Goal: Find specific page/section

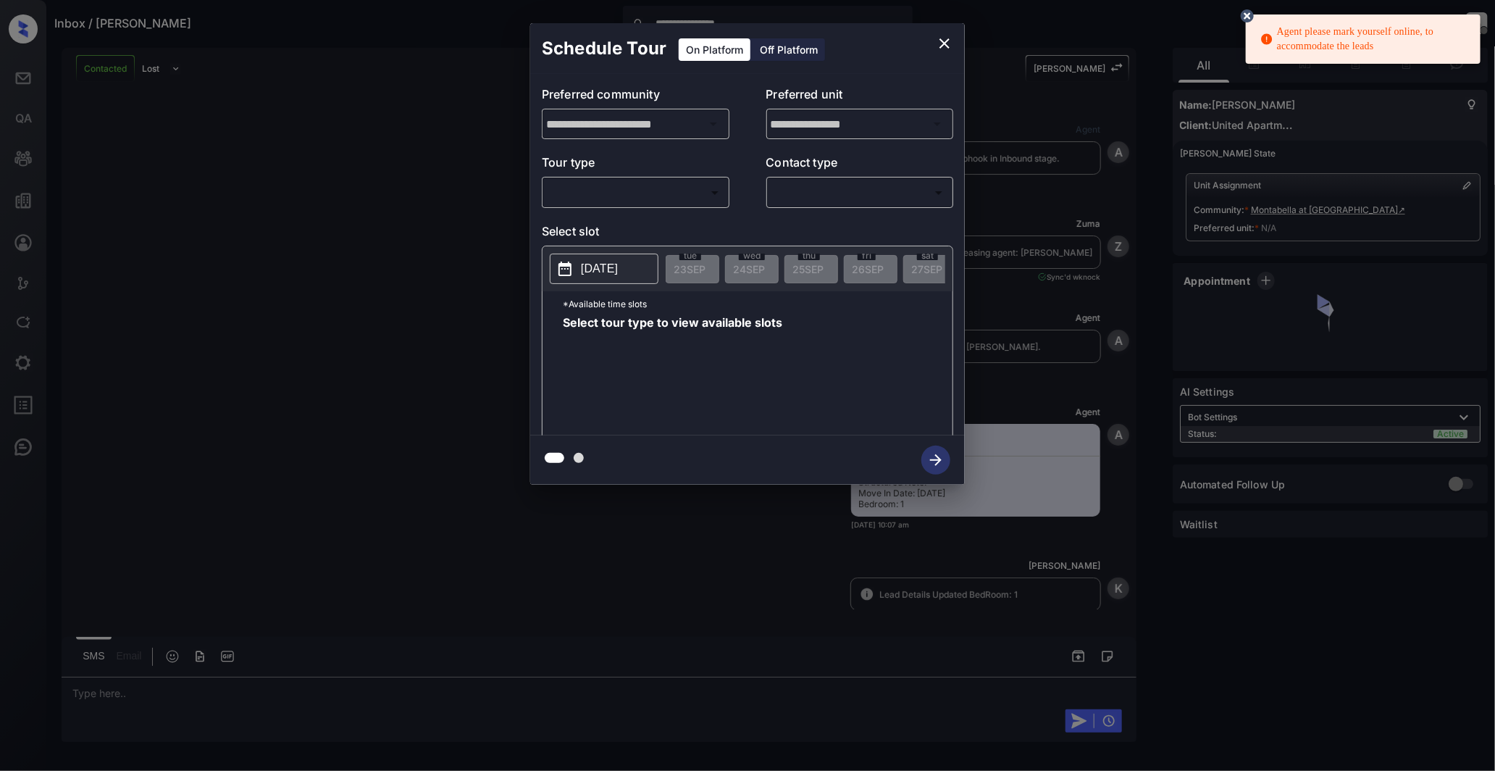
scroll to position [988, 0]
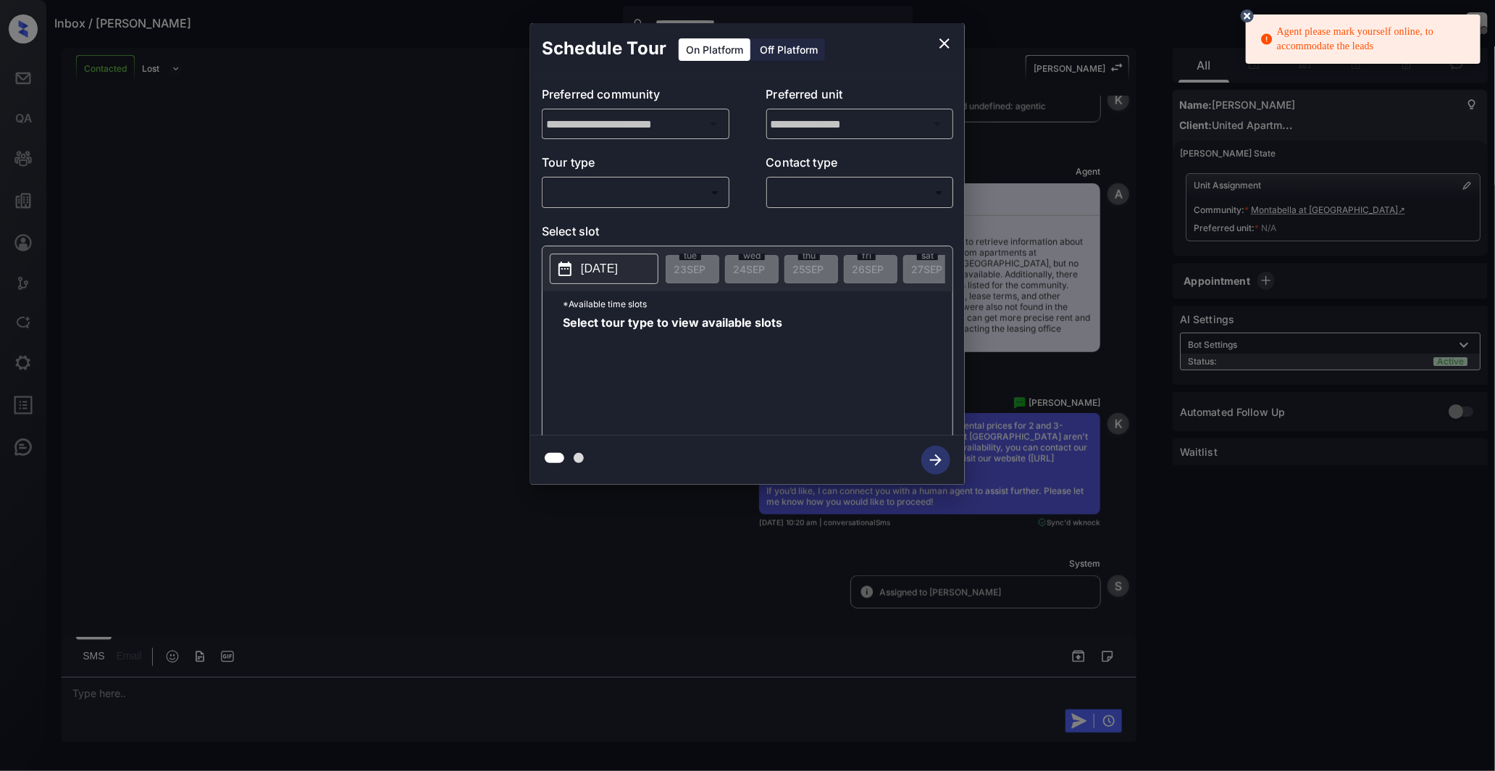
click at [934, 35] on button "close" at bounding box center [944, 43] width 29 height 29
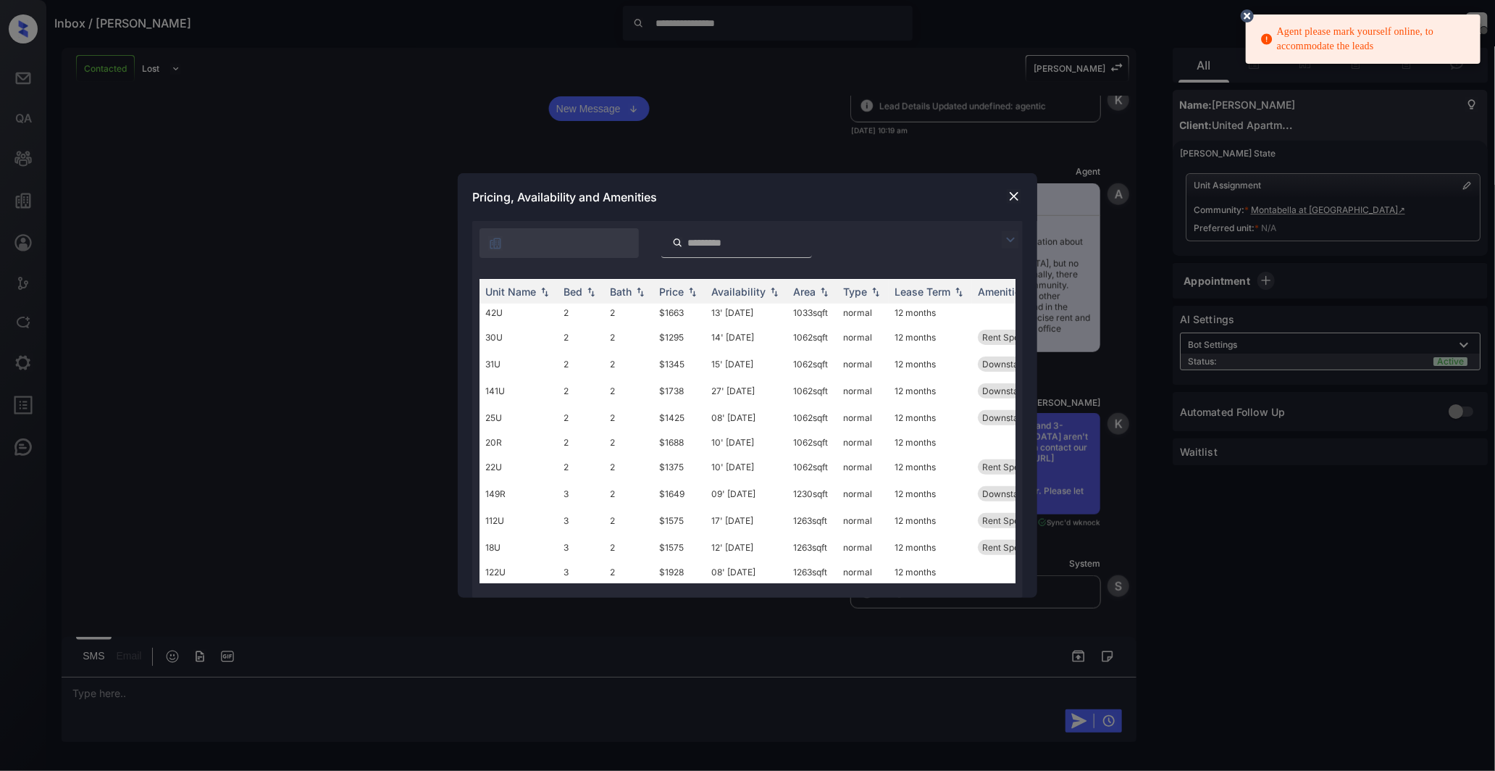
scroll to position [73, 0]
click at [1021, 188] on div at bounding box center [1013, 196] width 17 height 17
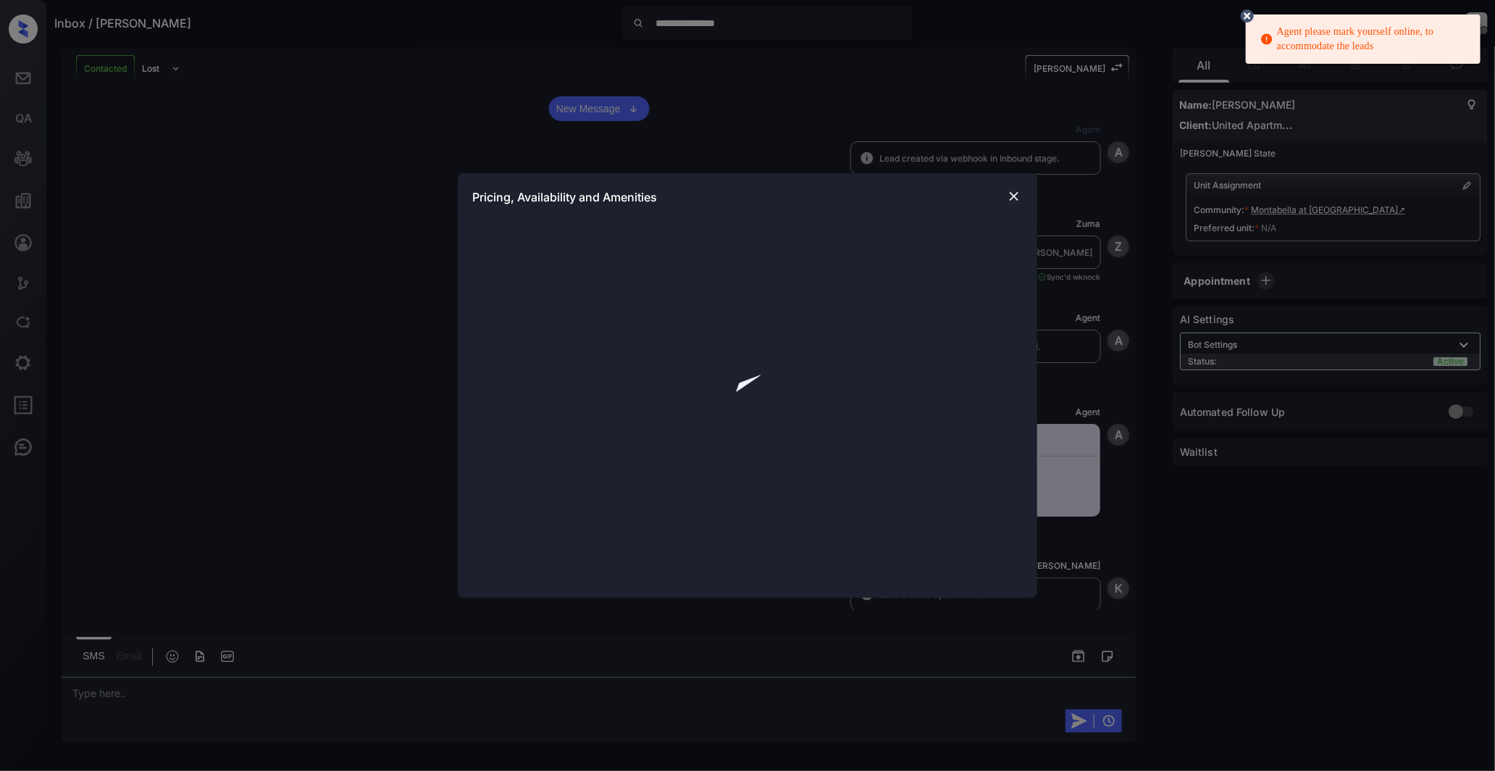
scroll to position [988, 0]
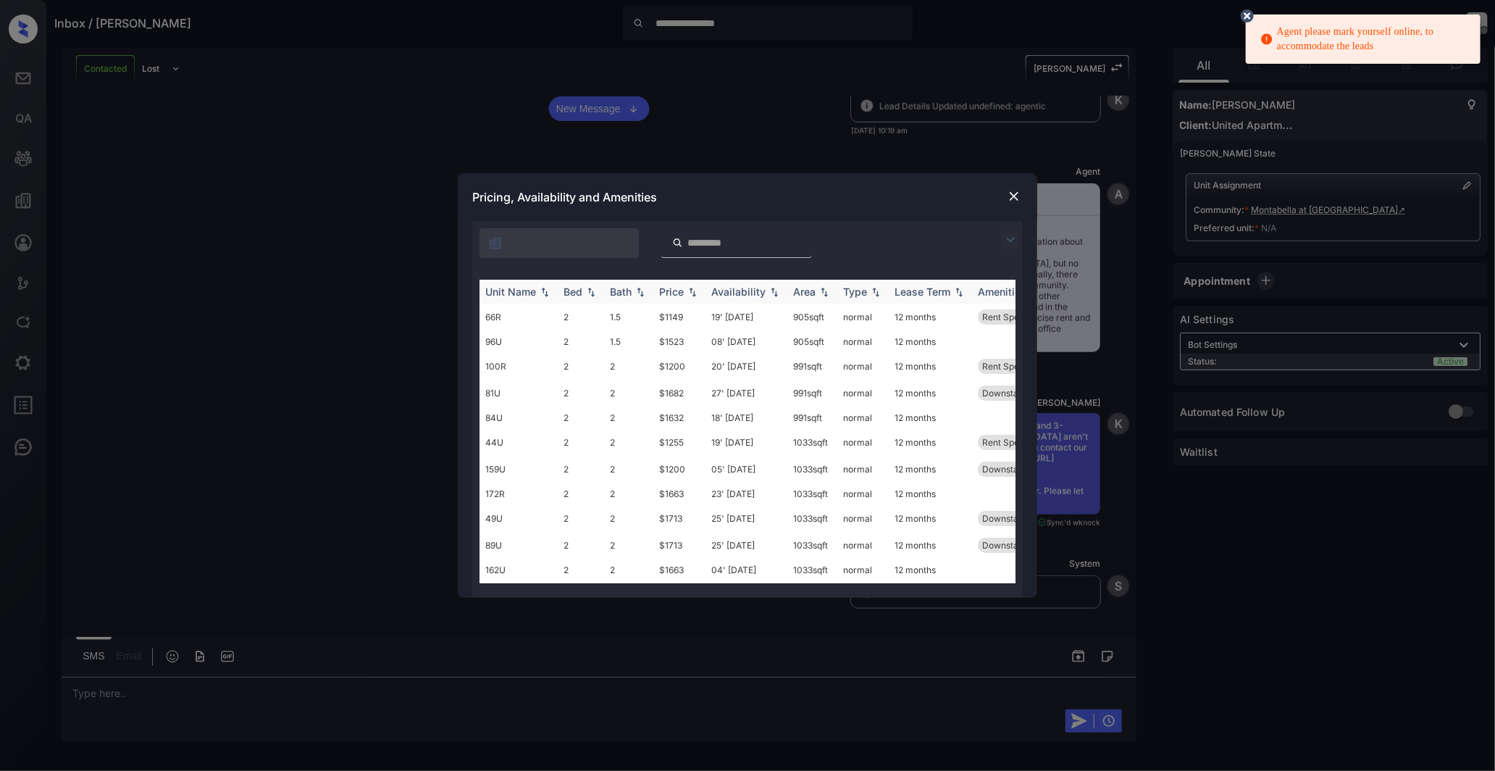
click at [574, 295] on div "Bed" at bounding box center [572, 291] width 19 height 12
click at [1015, 189] on img at bounding box center [1014, 196] width 14 height 14
